Goal: Information Seeking & Learning: Learn about a topic

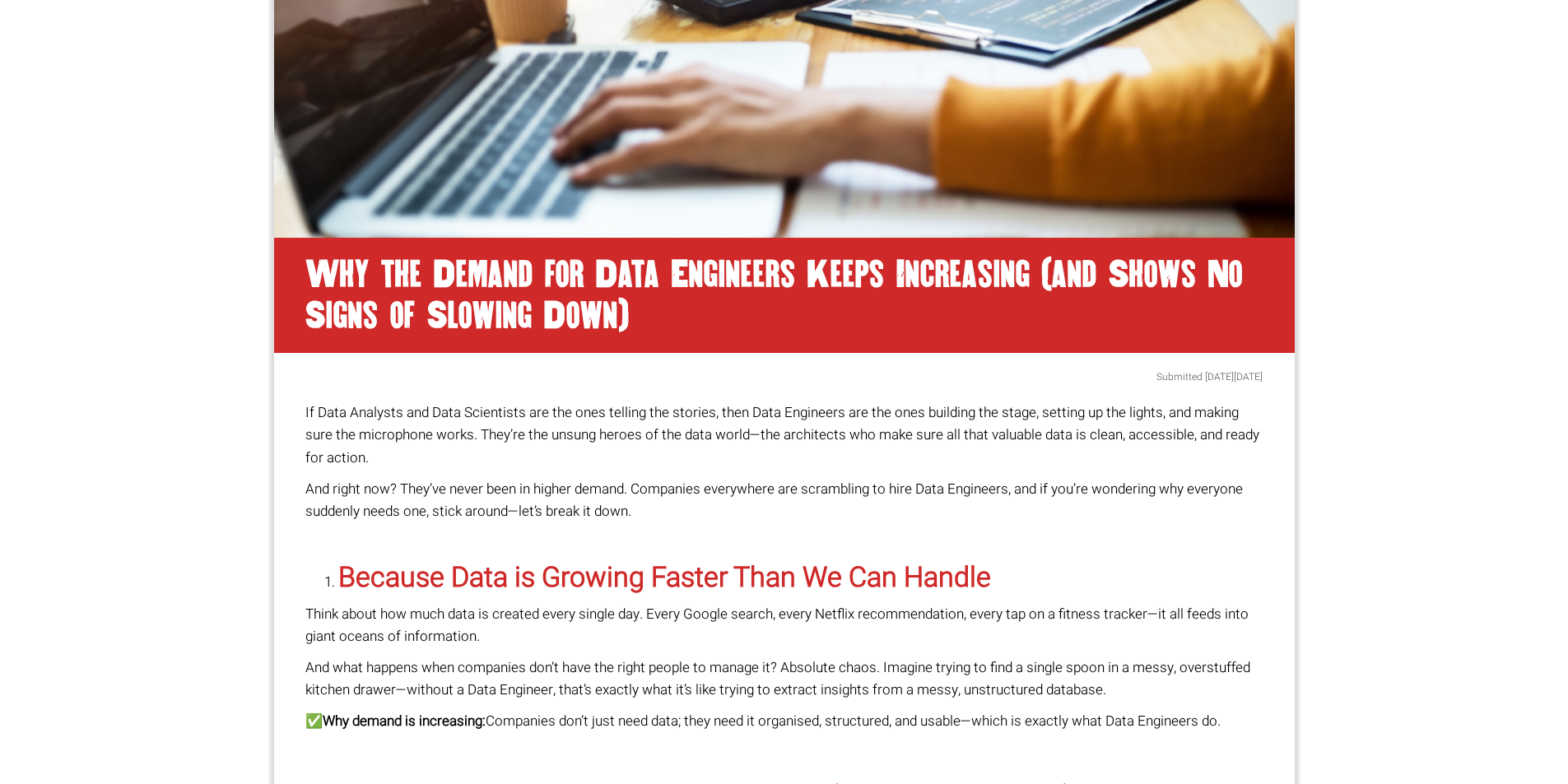
scroll to position [576, 0]
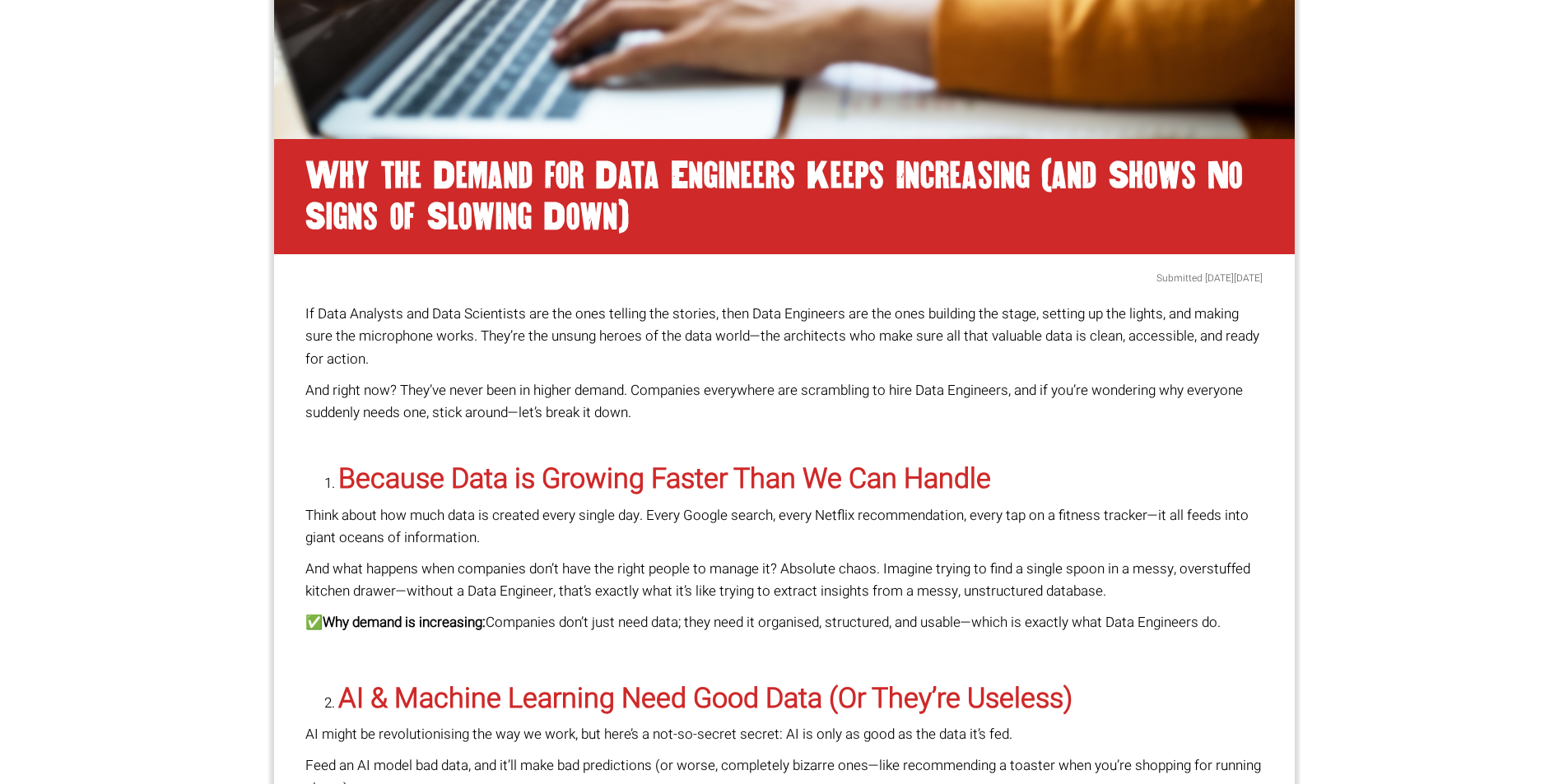
click at [704, 478] on strong "Because Data is Growing Faster Than We Can Handle" at bounding box center [664, 478] width 653 height 41
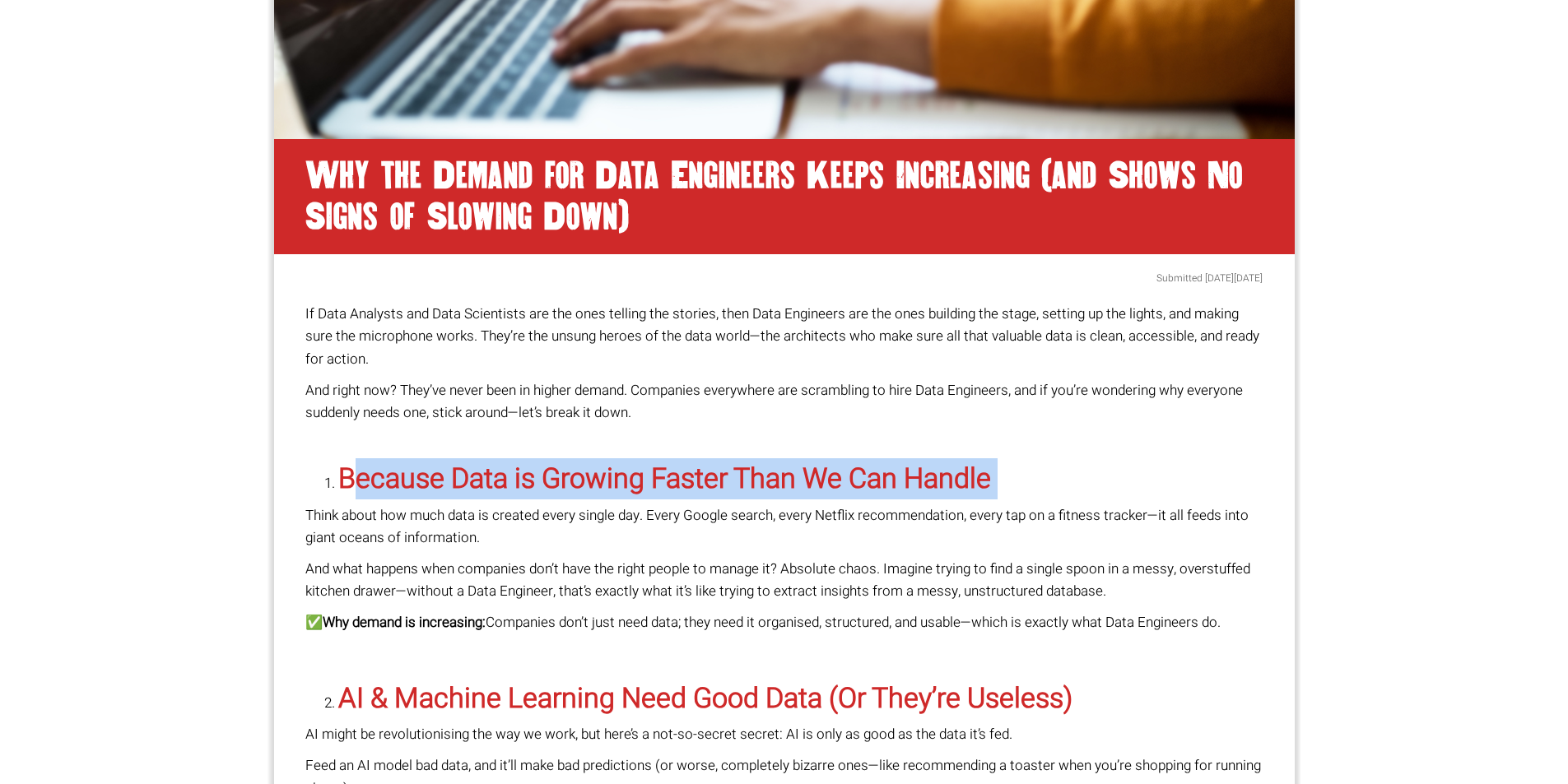
click at [704, 478] on strong "Because Data is Growing Faster Than We Can Handle" at bounding box center [664, 478] width 653 height 41
click at [704, 480] on strong "Because Data is Growing Faster Than We Can Handle" at bounding box center [664, 478] width 653 height 41
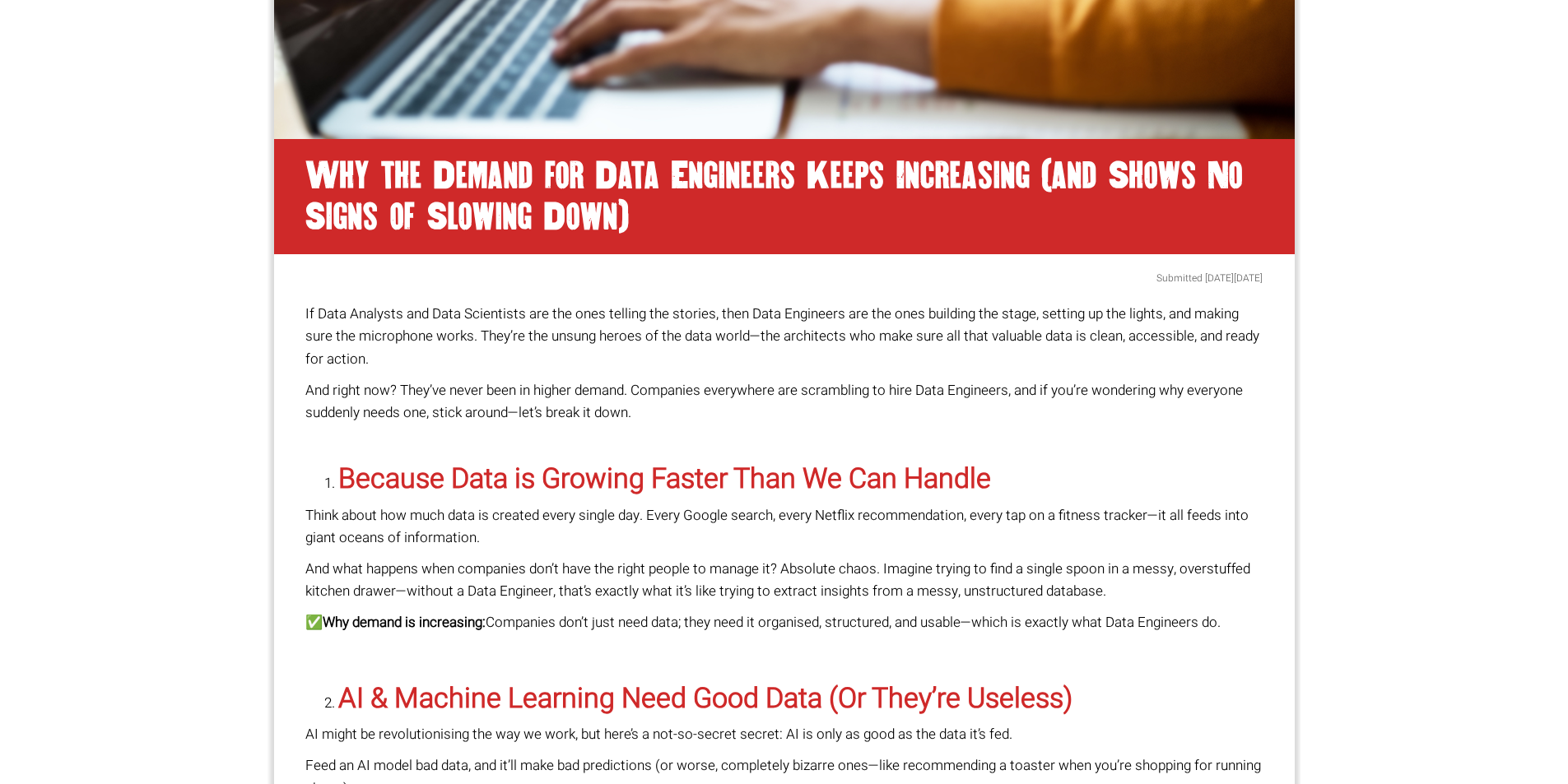
click at [710, 467] on strong "Because Data is Growing Faster Than We Can Handle" at bounding box center [664, 478] width 653 height 41
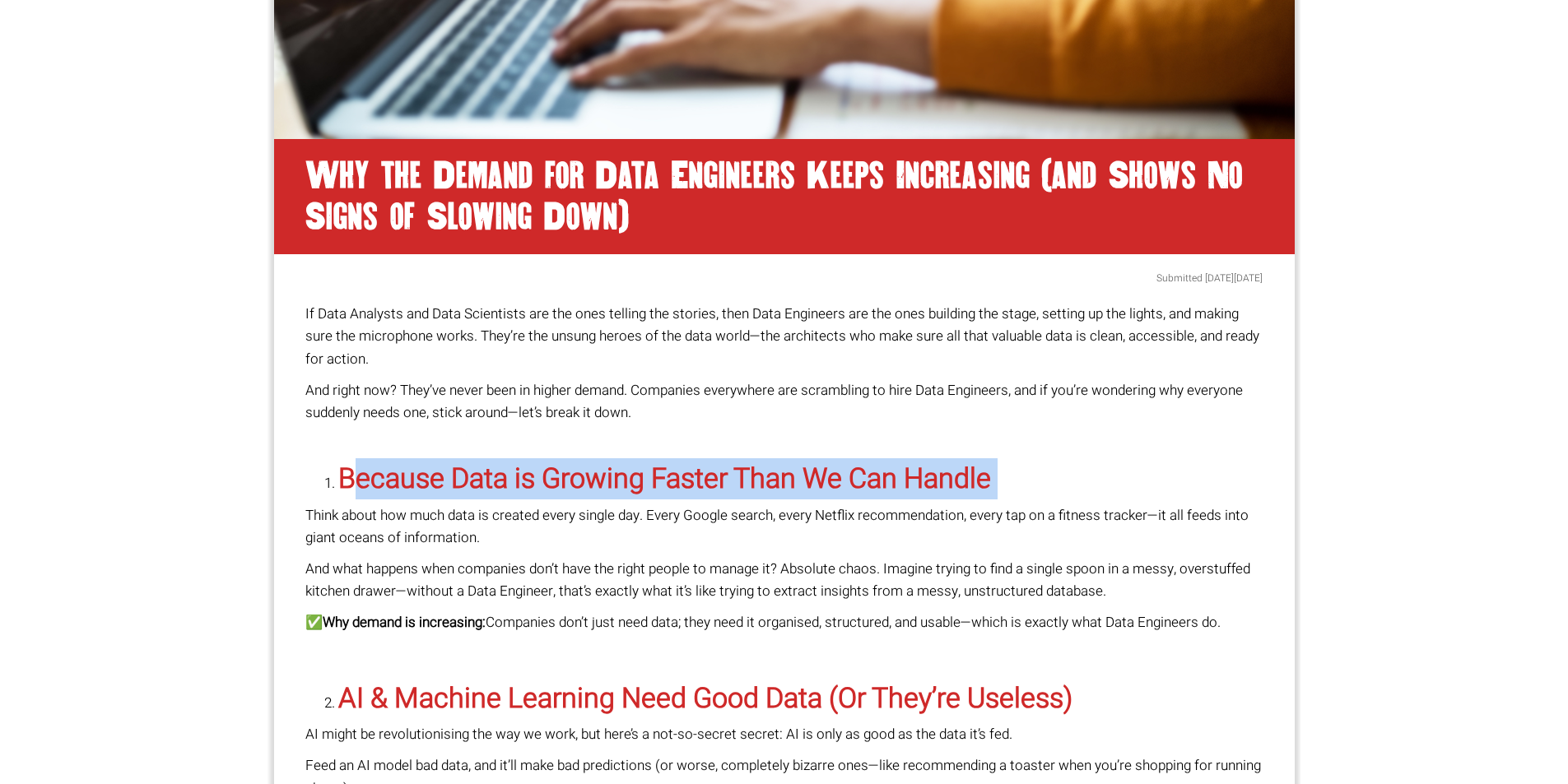
click at [710, 467] on strong "Because Data is Growing Faster Than We Can Handle" at bounding box center [664, 478] width 653 height 41
click at [714, 498] on strong "Because Data is Growing Faster Than We Can Handle" at bounding box center [664, 478] width 653 height 41
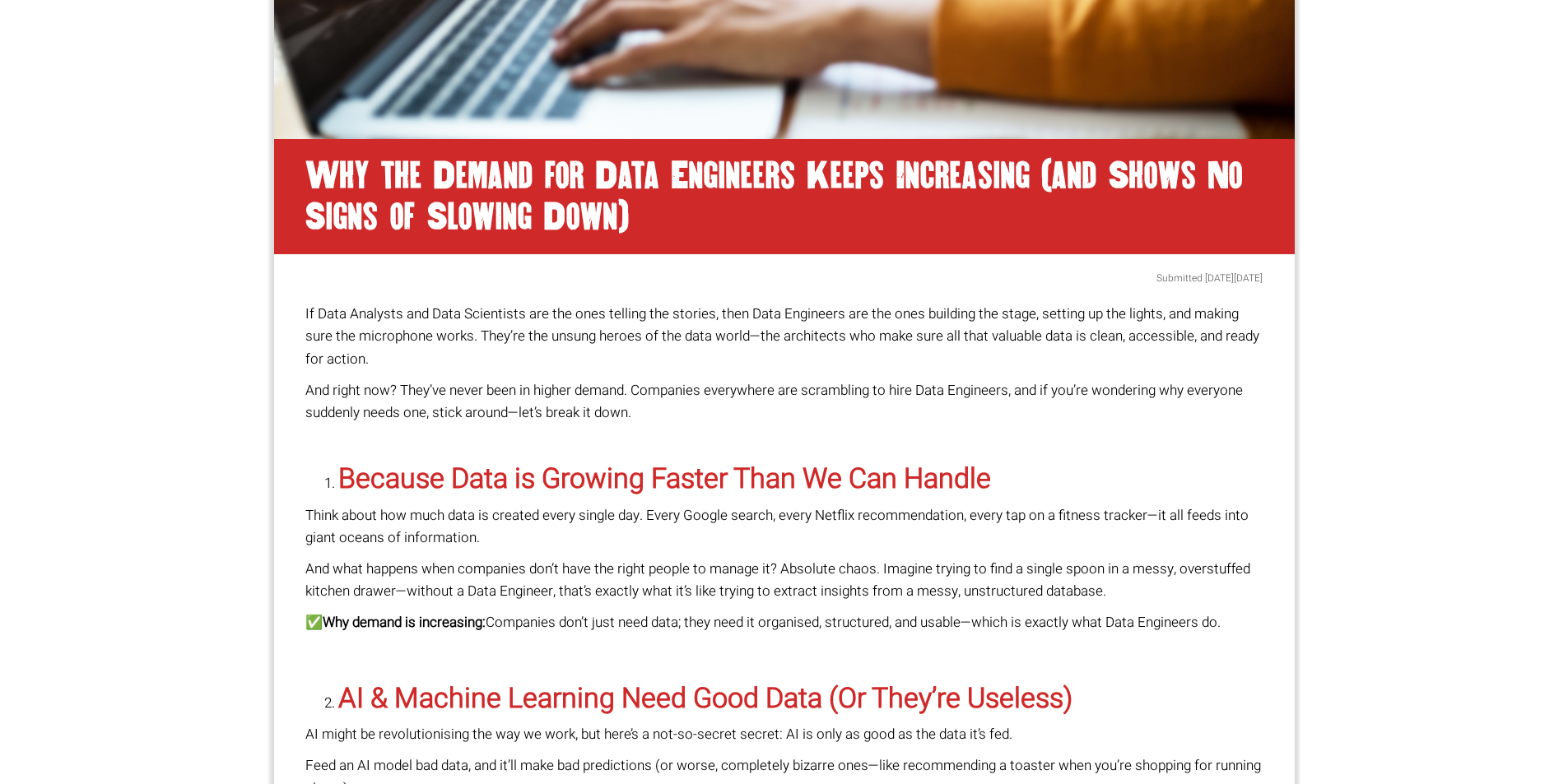
click at [724, 483] on strong "Because Data is Growing Faster Than We Can Handle" at bounding box center [664, 478] width 653 height 41
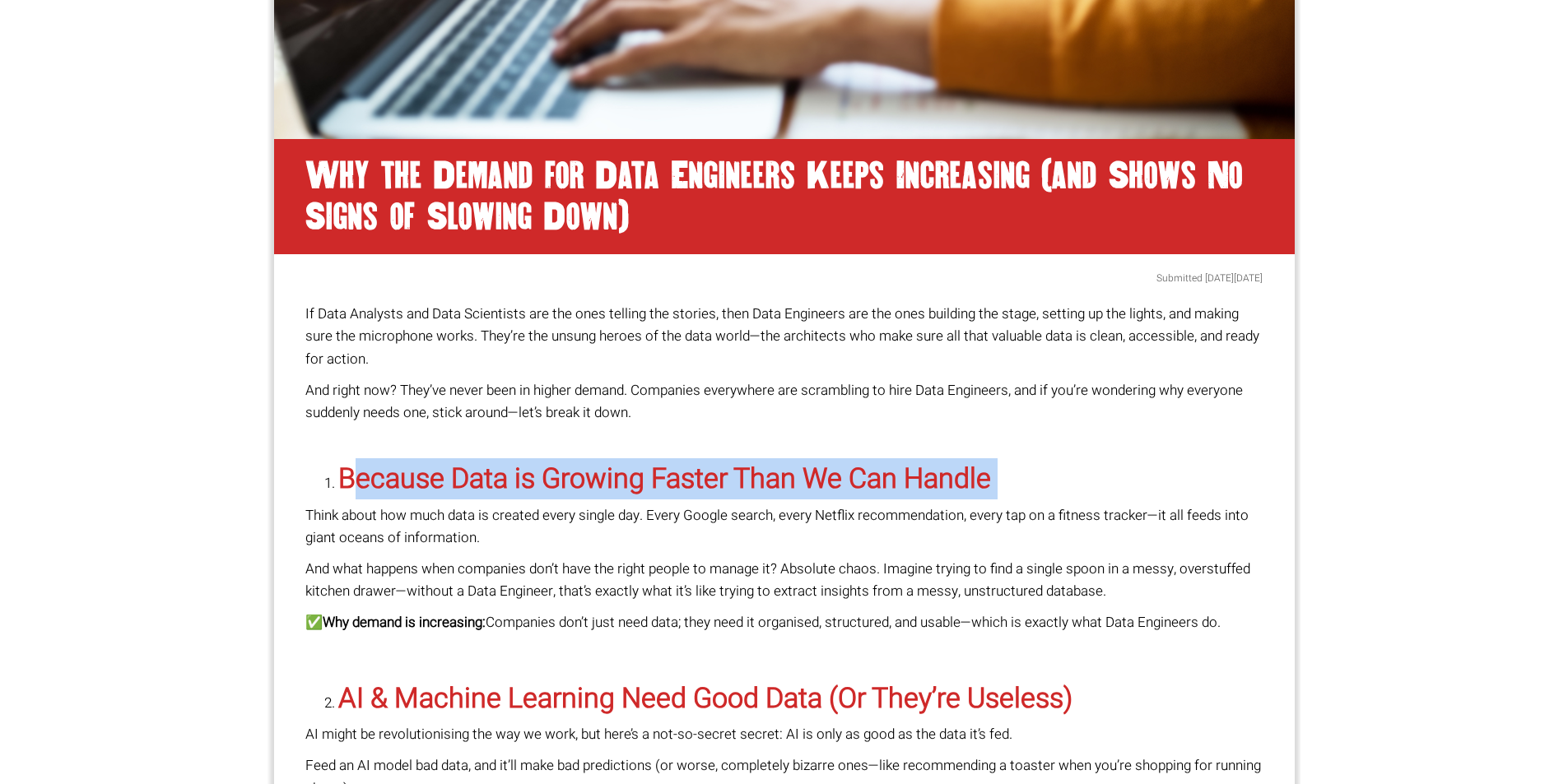
click at [724, 483] on strong "Because Data is Growing Faster Than We Can Handle" at bounding box center [664, 478] width 653 height 41
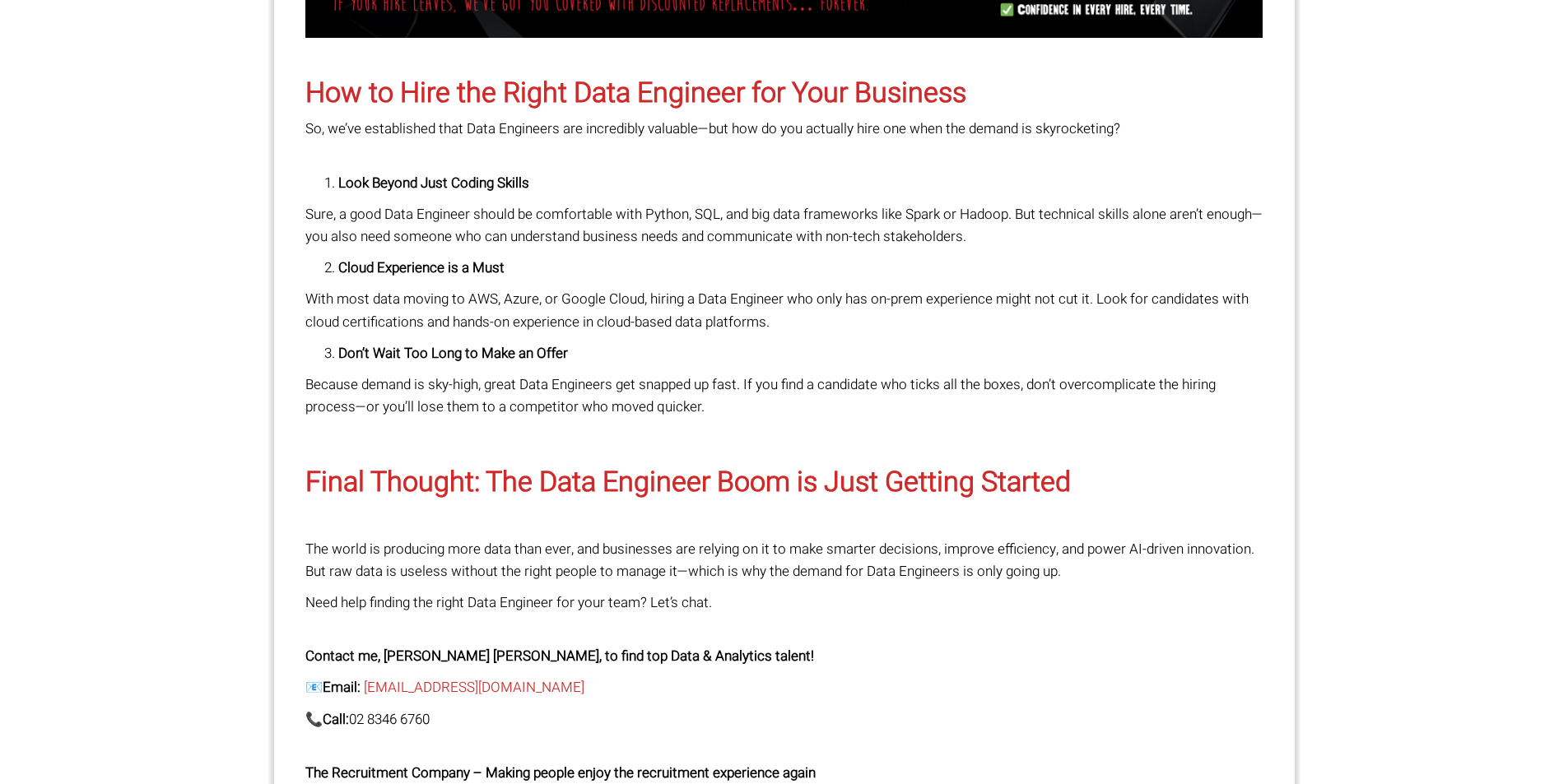
scroll to position [2521, 0]
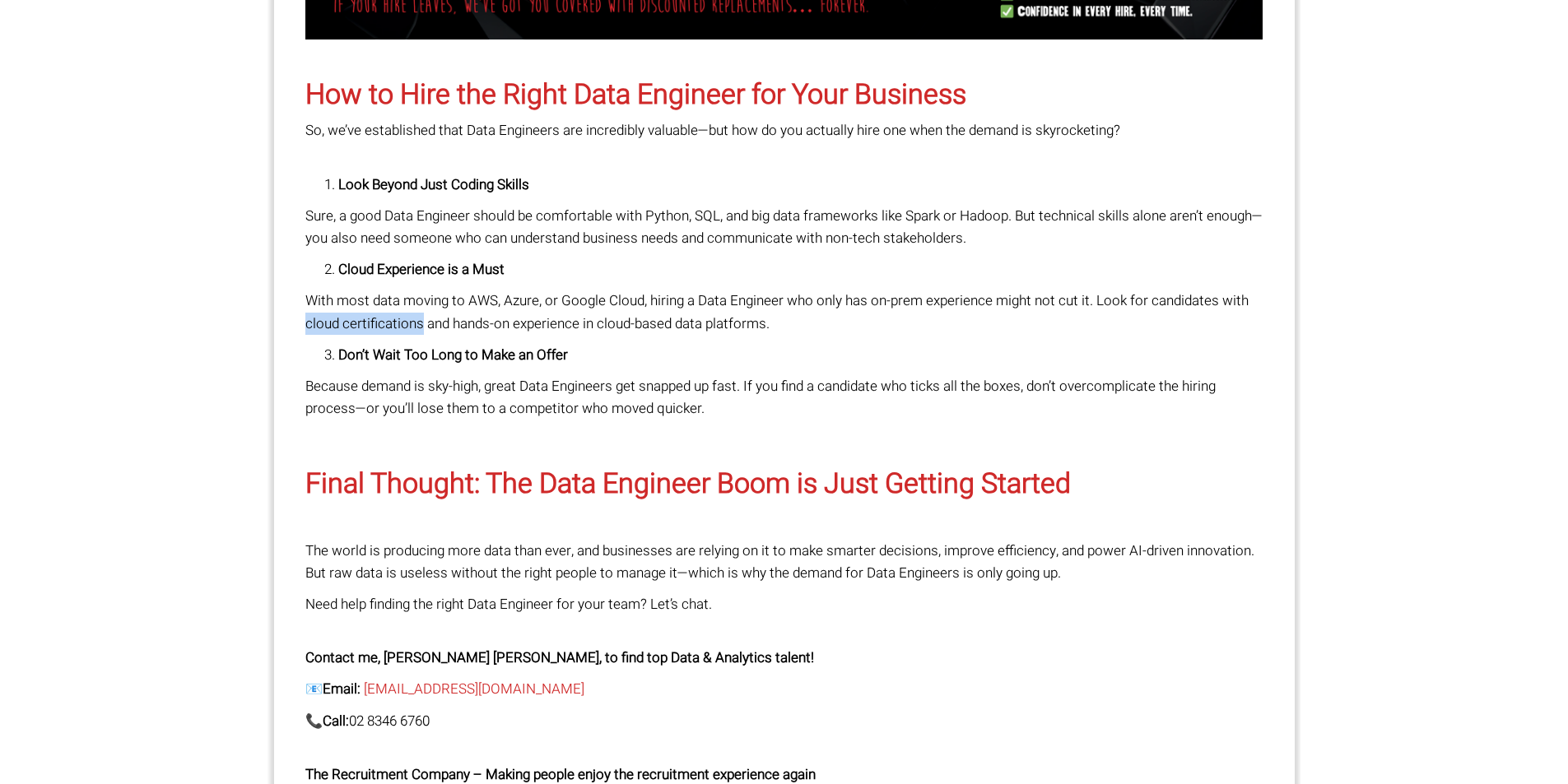
drag, startPoint x: 308, startPoint y: 325, endPoint x: 422, endPoint y: 325, distance: 114.0
click at [463, 327] on p "With most data moving to AWS, Azure, or Google Cloud, hiring a Data Engineer wh…" at bounding box center [784, 311] width 958 height 44
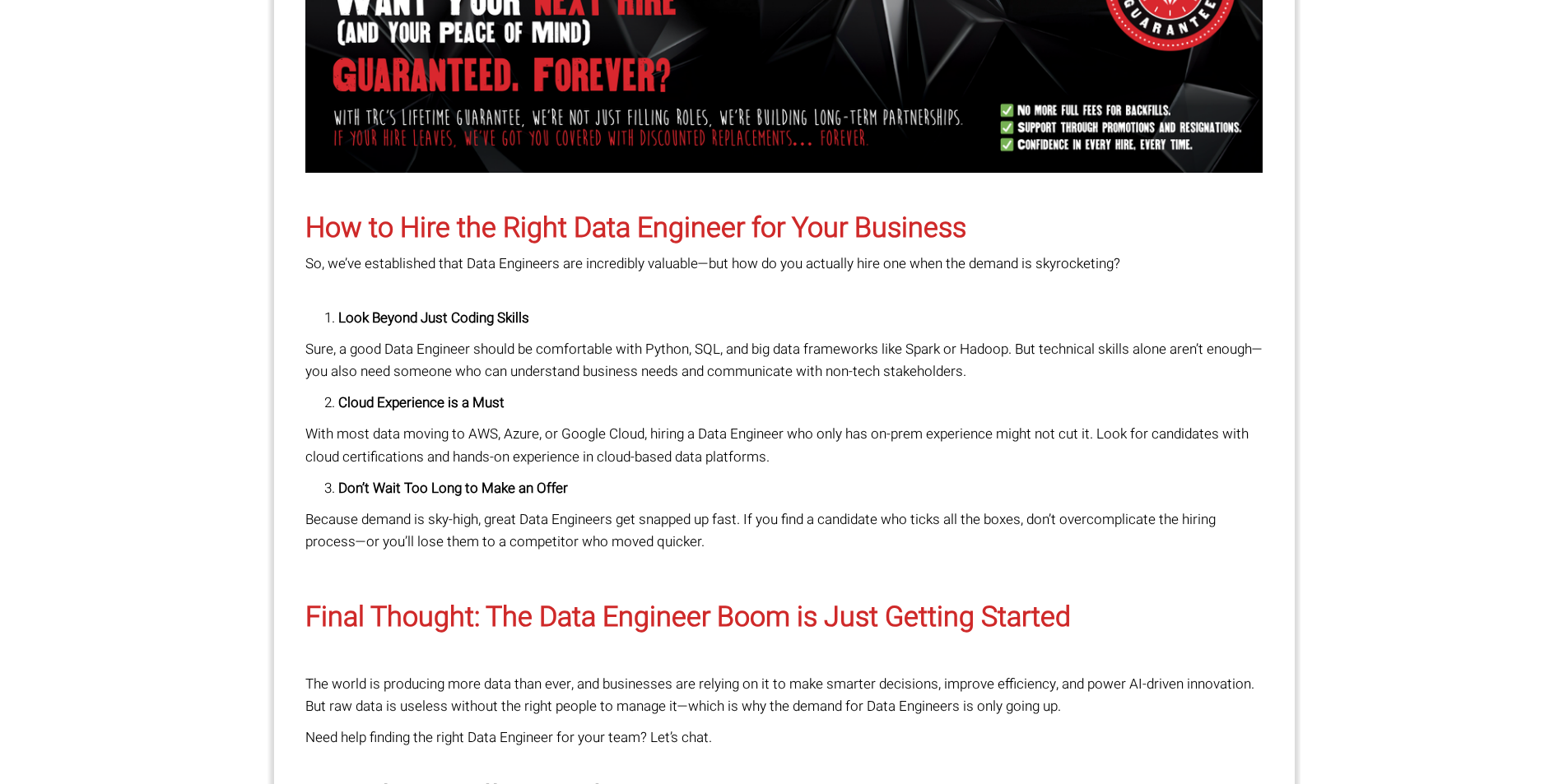
scroll to position [2356, 0]
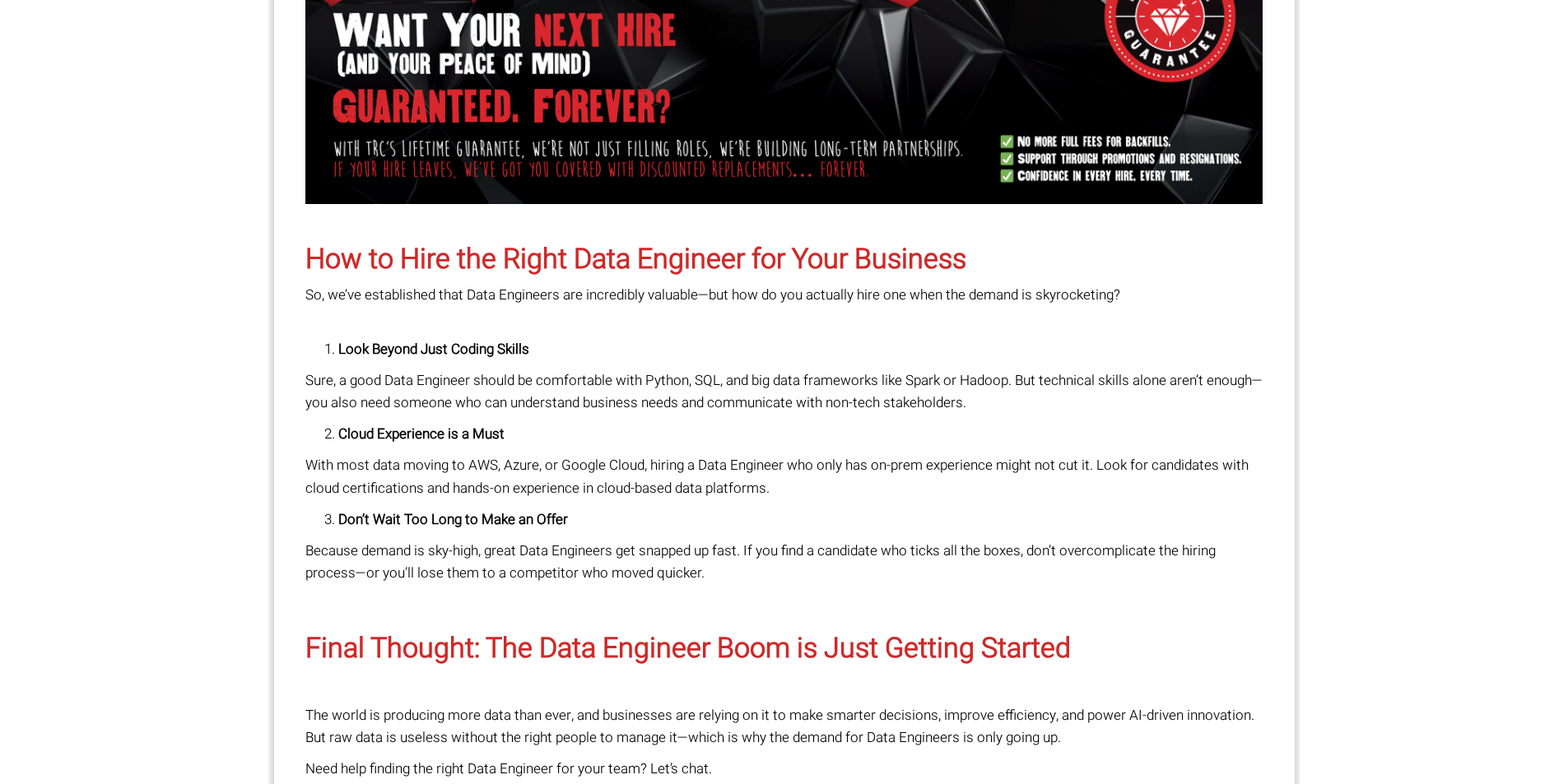
click at [836, 375] on p "Sure, a good Data Engineer should be comfortable with Python, SQL, and big data…" at bounding box center [784, 391] width 958 height 44
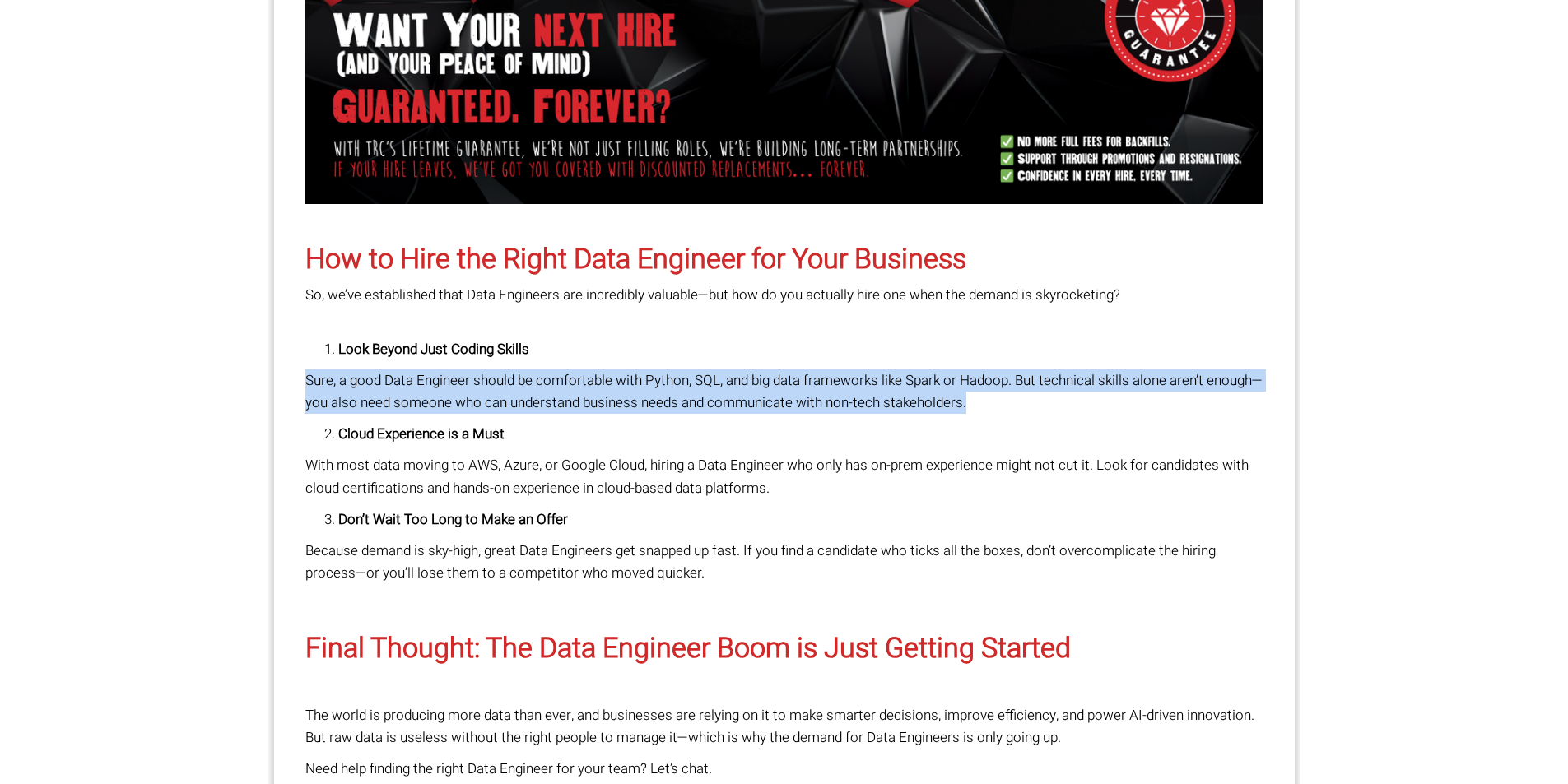
click at [836, 375] on p "Sure, a good Data Engineer should be comfortable with Python, SQL, and big data…" at bounding box center [784, 391] width 958 height 44
click at [840, 384] on p "Sure, a good Data Engineer should be comfortable with Python, SQL, and big data…" at bounding box center [784, 391] width 958 height 44
click at [826, 376] on p "Sure, a good Data Engineer should be comfortable with Python, SQL, and big data…" at bounding box center [784, 391] width 958 height 44
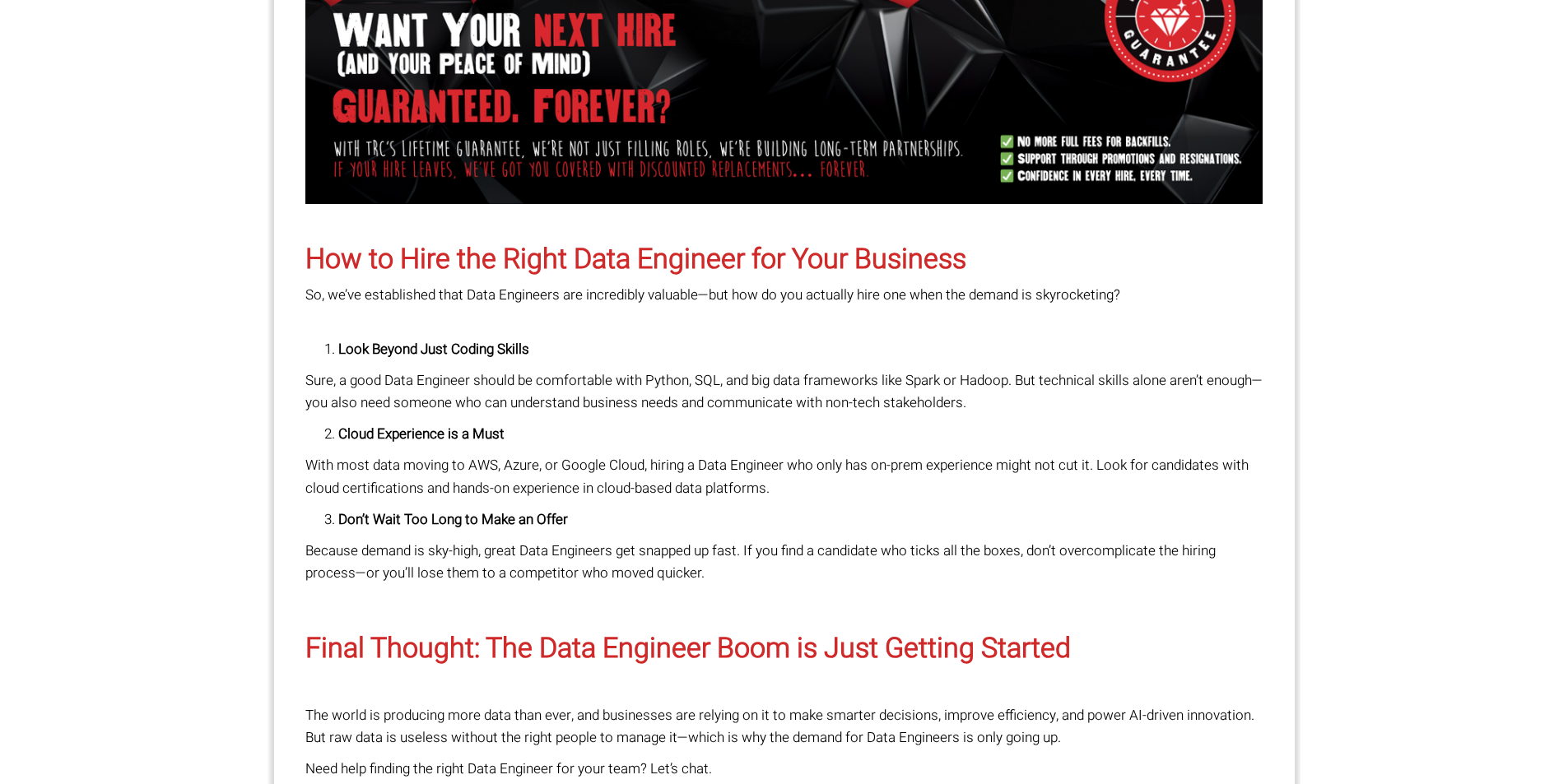
click at [820, 378] on p "Sure, a good Data Engineer should be comfortable with Python, SQL, and big data…" at bounding box center [784, 391] width 958 height 44
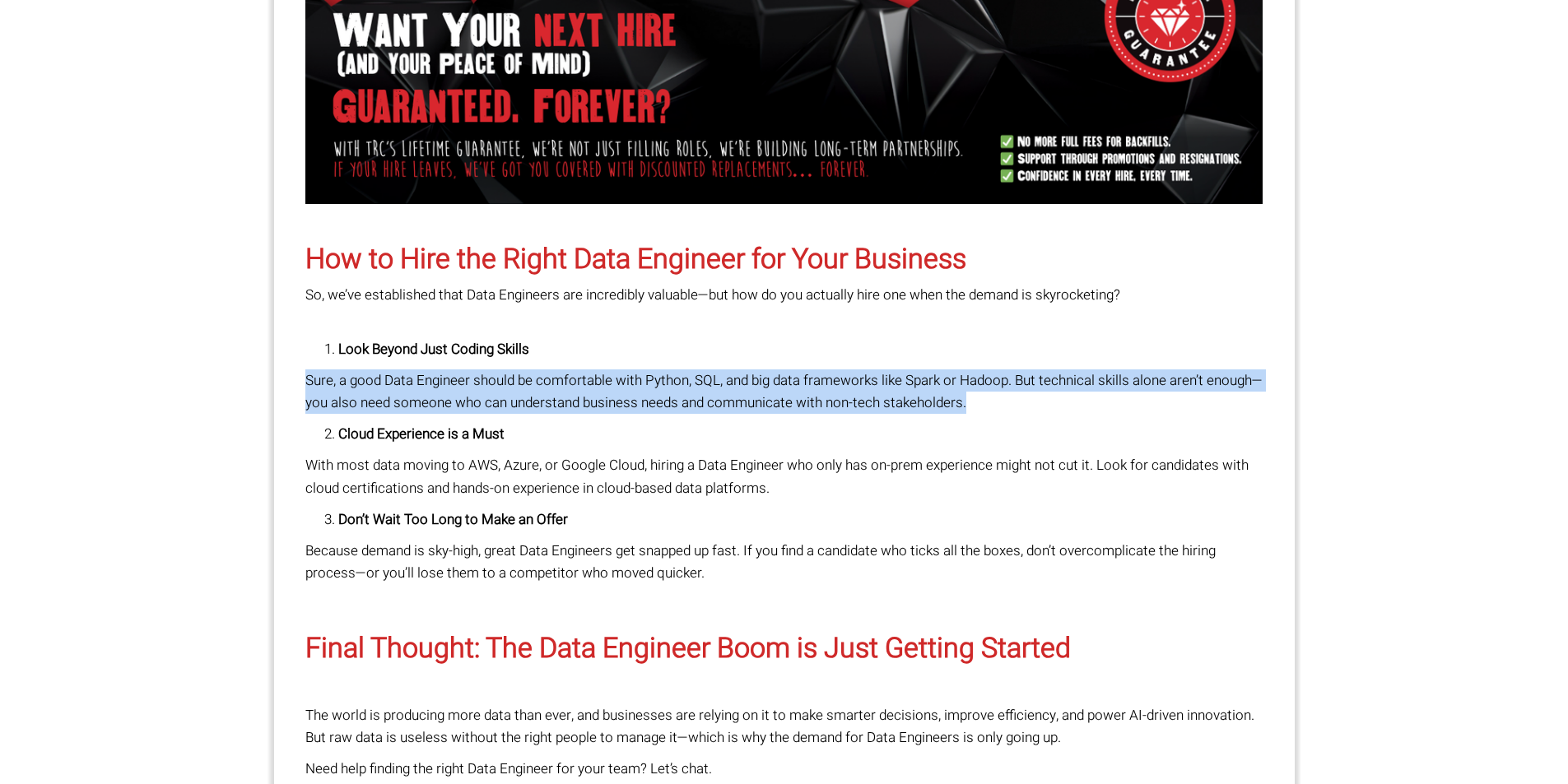
click at [820, 378] on p "Sure, a good Data Engineer should be comfortable with Python, SQL, and big data…" at bounding box center [784, 391] width 958 height 44
click at [797, 381] on p "Sure, a good Data Engineer should be comfortable with Python, SQL, and big data…" at bounding box center [784, 391] width 958 height 44
click at [782, 396] on p "Sure, a good Data Engineer should be comfortable with Python, SQL, and big data…" at bounding box center [784, 391] width 958 height 44
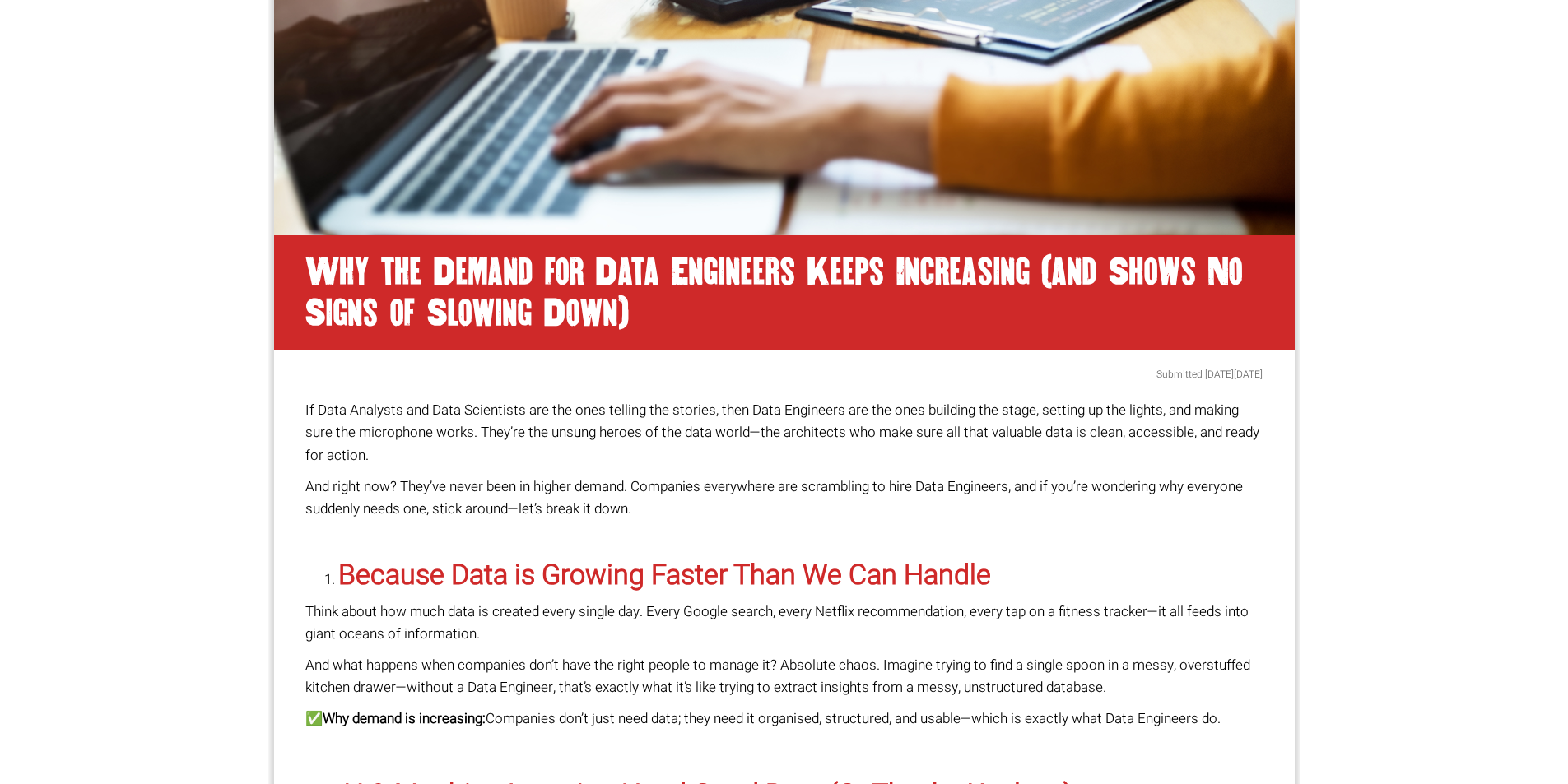
scroll to position [136, 0]
